Goal: Information Seeking & Learning: Learn about a topic

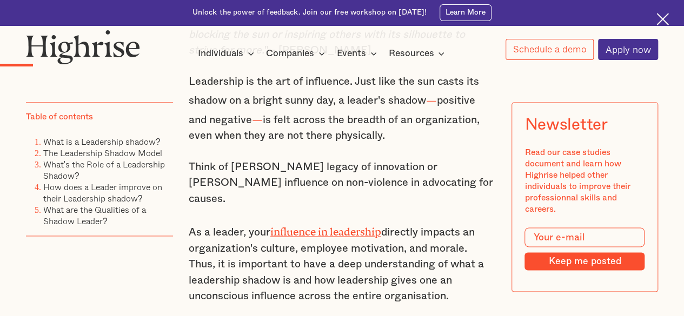
scroll to position [703, 0]
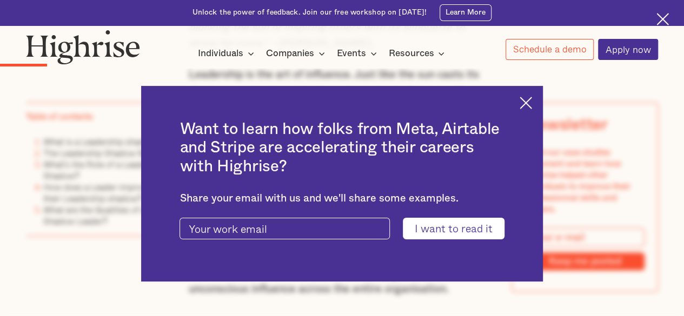
click at [532, 98] on img at bounding box center [525, 103] width 12 height 12
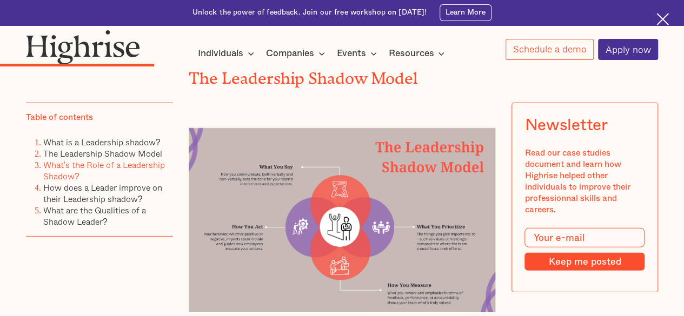
scroll to position [1621, 0]
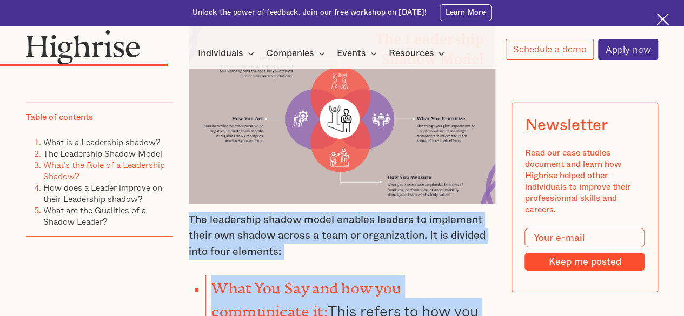
drag, startPoint x: 189, startPoint y: 186, endPoint x: 477, endPoint y: 297, distance: 308.1
click at [477, 297] on div "The Leadership Shadow Model The leadership shadow model enables leaders to impl…" at bounding box center [342, 308] width 307 height 771
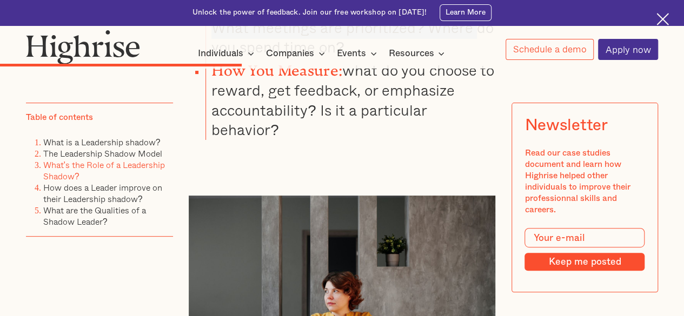
scroll to position [2130, 0]
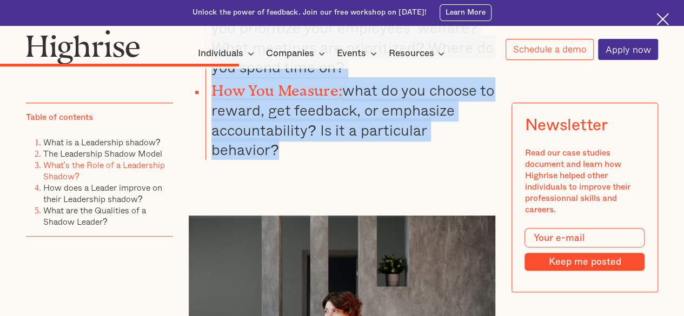
copy div "The leadership shadow model enables leaders to implement their own shadow acros…"
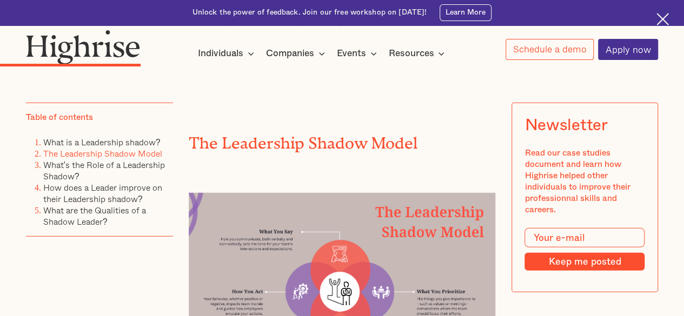
scroll to position [1427, 0]
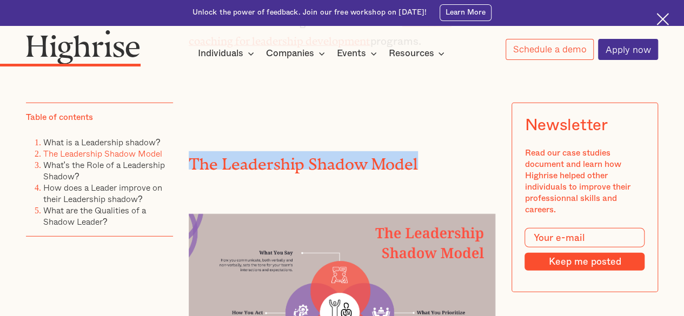
drag, startPoint x: 413, startPoint y: 125, endPoint x: 186, endPoint y: 124, distance: 227.0
copy h2 "The Leadership Shadow Model"
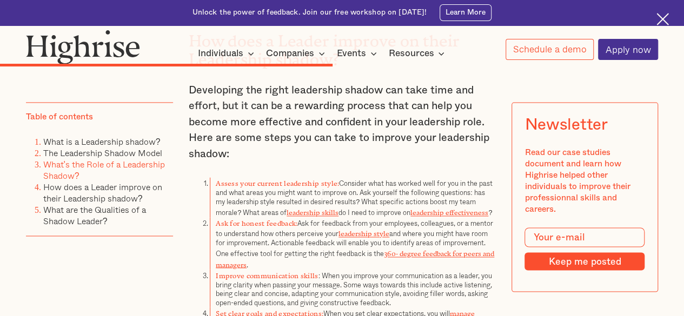
scroll to position [2778, 0]
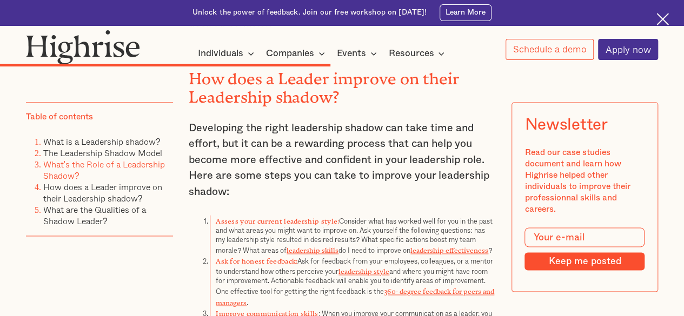
click at [291, 257] on strong "Ask for honest feedback:" at bounding box center [257, 259] width 82 height 4
click at [332, 181] on div "What's the Role of a Leadership Shadow? A leadership shadow enables a leader to…" at bounding box center [342, 153] width 307 height 671
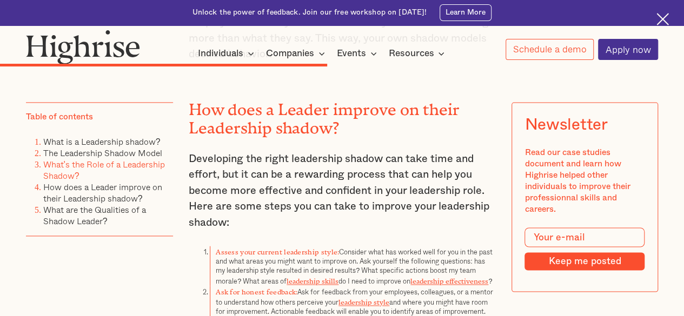
scroll to position [2724, 0]
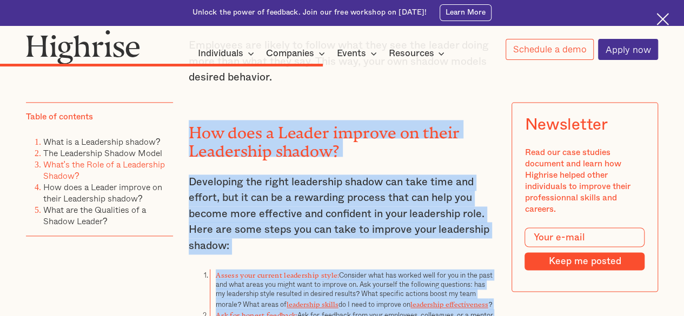
drag, startPoint x: 188, startPoint y: 95, endPoint x: 483, endPoint y: 288, distance: 352.6
click at [483, 288] on div "What's the Role of a Leadership Shadow? A leadership shadow enables a leader to…" at bounding box center [342, 207] width 307 height 671
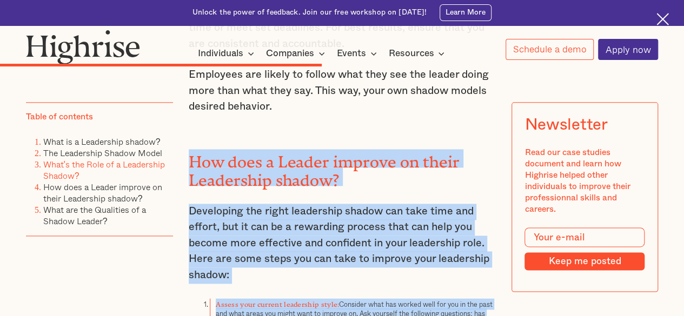
scroll to position [2695, 0]
click at [282, 244] on p "Developing the right leadership shadow can take time and effort, but it can be …" at bounding box center [342, 244] width 307 height 80
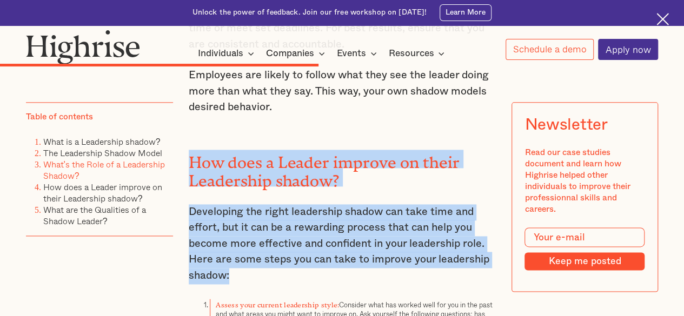
drag, startPoint x: 190, startPoint y: 122, endPoint x: 243, endPoint y: 248, distance: 136.9
click at [243, 248] on div "What's the Role of a Leadership Shadow? A leadership shadow enables a leader to…" at bounding box center [342, 237] width 307 height 671
copy div "How does a Leader improve on their Leadership shadow? Developing the right lead…"
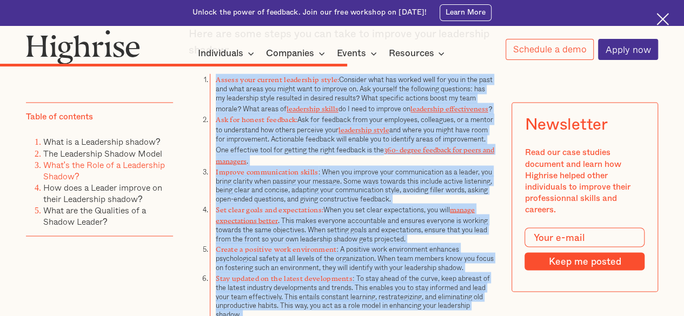
scroll to position [2994, 0]
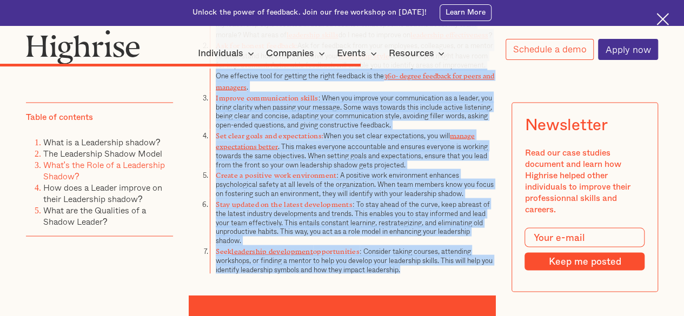
drag, startPoint x: 215, startPoint y: 106, endPoint x: 422, endPoint y: 226, distance: 239.3
click at [422, 226] on ol "Assess your current leadership style: Consider what has worked well for you in …" at bounding box center [342, 136] width 307 height 274
copy ol "Assess your current leadership style: Consider what has worked well for you in …"
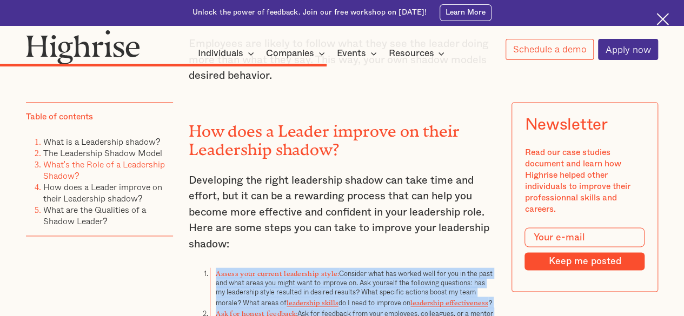
scroll to position [2724, 0]
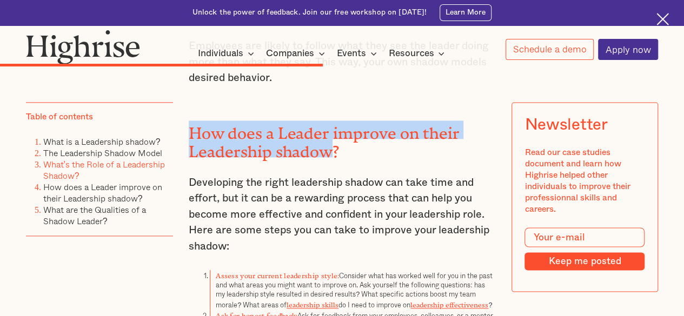
drag, startPoint x: 330, startPoint y: 116, endPoint x: 178, endPoint y: 98, distance: 152.8
click at [178, 98] on div "All leaders cast a shadow. The question is whether yours is blocking the sun or…" at bounding box center [342, 136] width 632 height 4308
copy h2 "How does a Leader improve on their Leadership shadow"
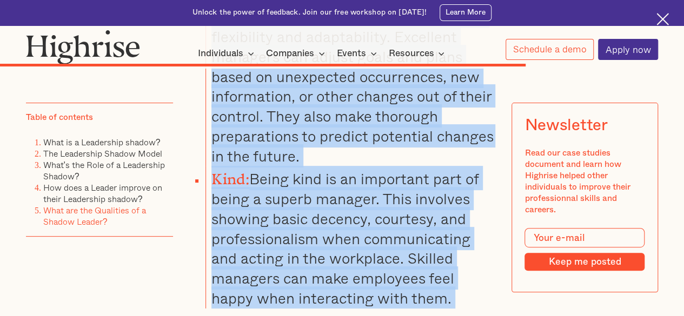
scroll to position [4195, 0]
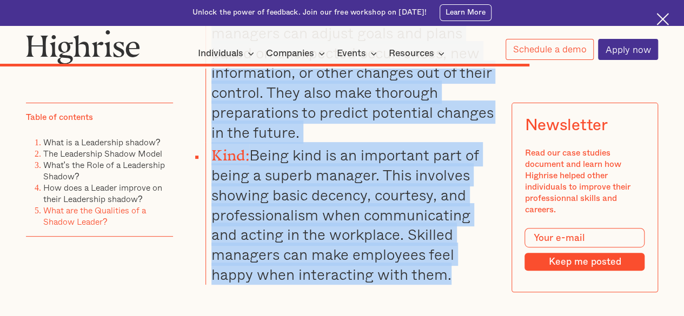
drag, startPoint x: 189, startPoint y: 82, endPoint x: 470, endPoint y: 236, distance: 320.3
copy div "What are the Qualities of a Shadow Leader? Being a shadow leader means having a…"
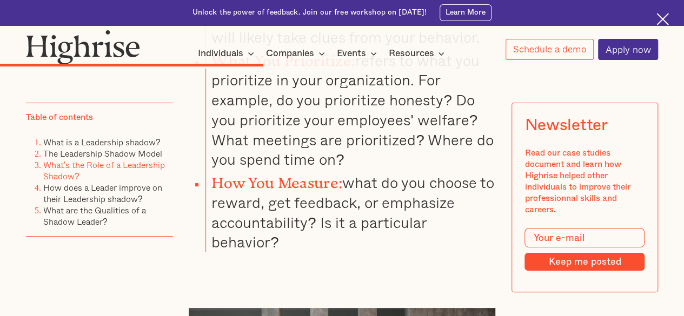
scroll to position [1871, 0]
